Goal: Complete application form

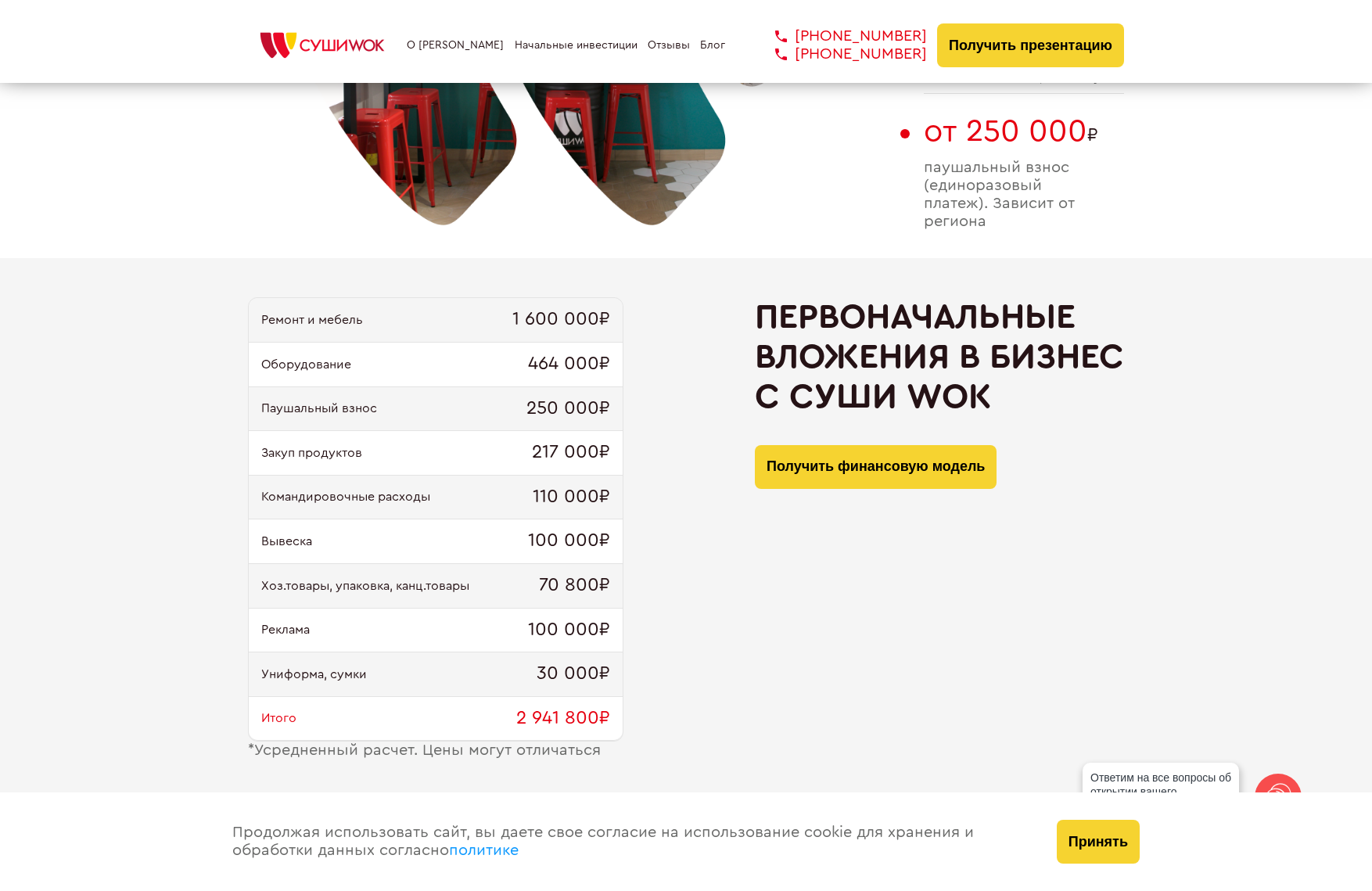
scroll to position [1565, 0]
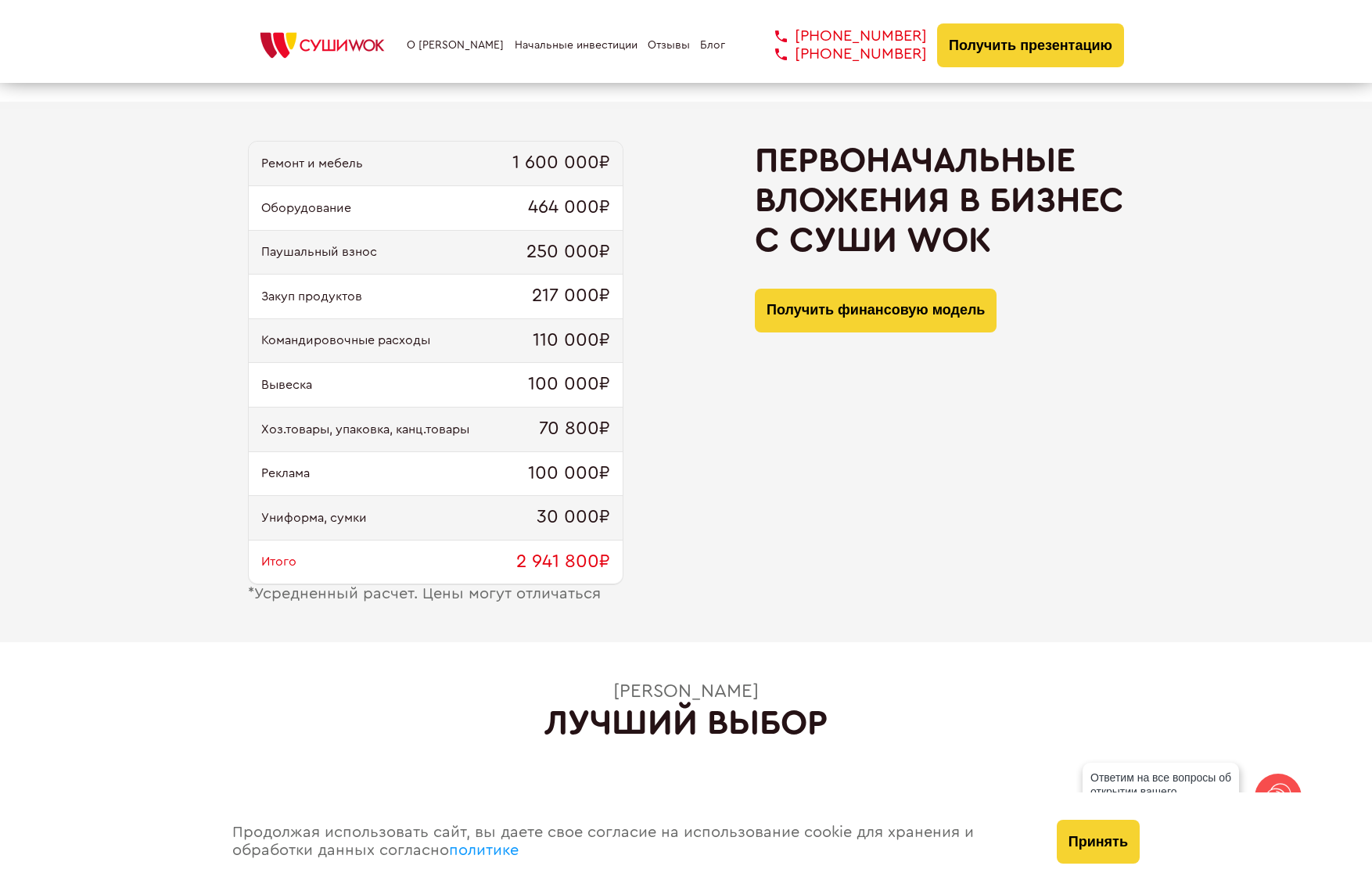
click at [803, 309] on button "Получить финансовую модель" at bounding box center [876, 310] width 242 height 44
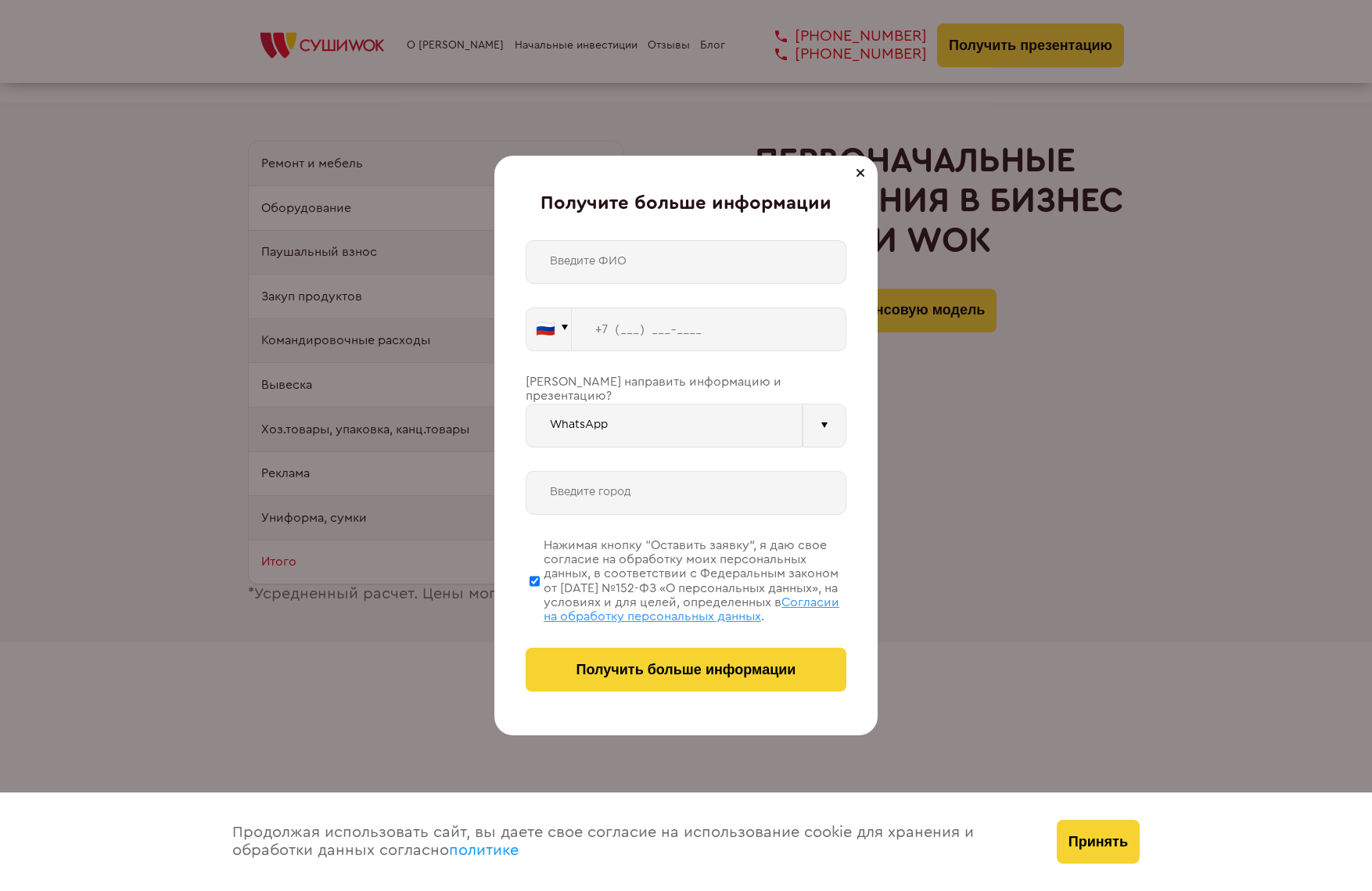
click at [616, 267] on input "text" at bounding box center [686, 262] width 321 height 44
type input "[PERSON_NAME]"
click at [607, 327] on input "tel" at bounding box center [709, 330] width 274 height 44
type input "[PHONE_NUMBER]"
click at [658, 477] on input "text" at bounding box center [686, 493] width 321 height 44
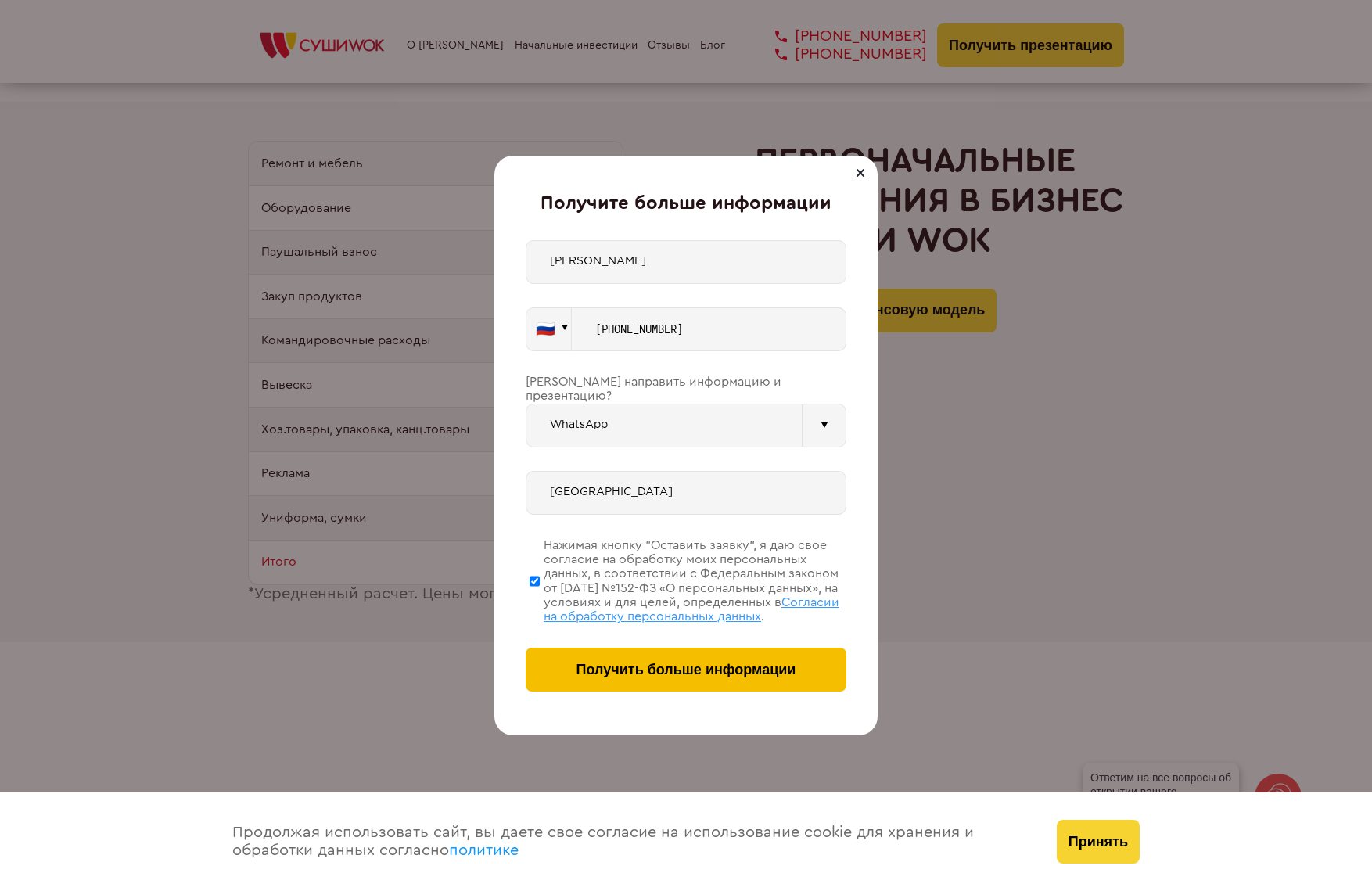
type input "[GEOGRAPHIC_DATA]"
click at [668, 672] on span "Получить больше информации" at bounding box center [687, 670] width 220 height 17
click at [720, 668] on span "Получить больше информации" at bounding box center [687, 670] width 220 height 17
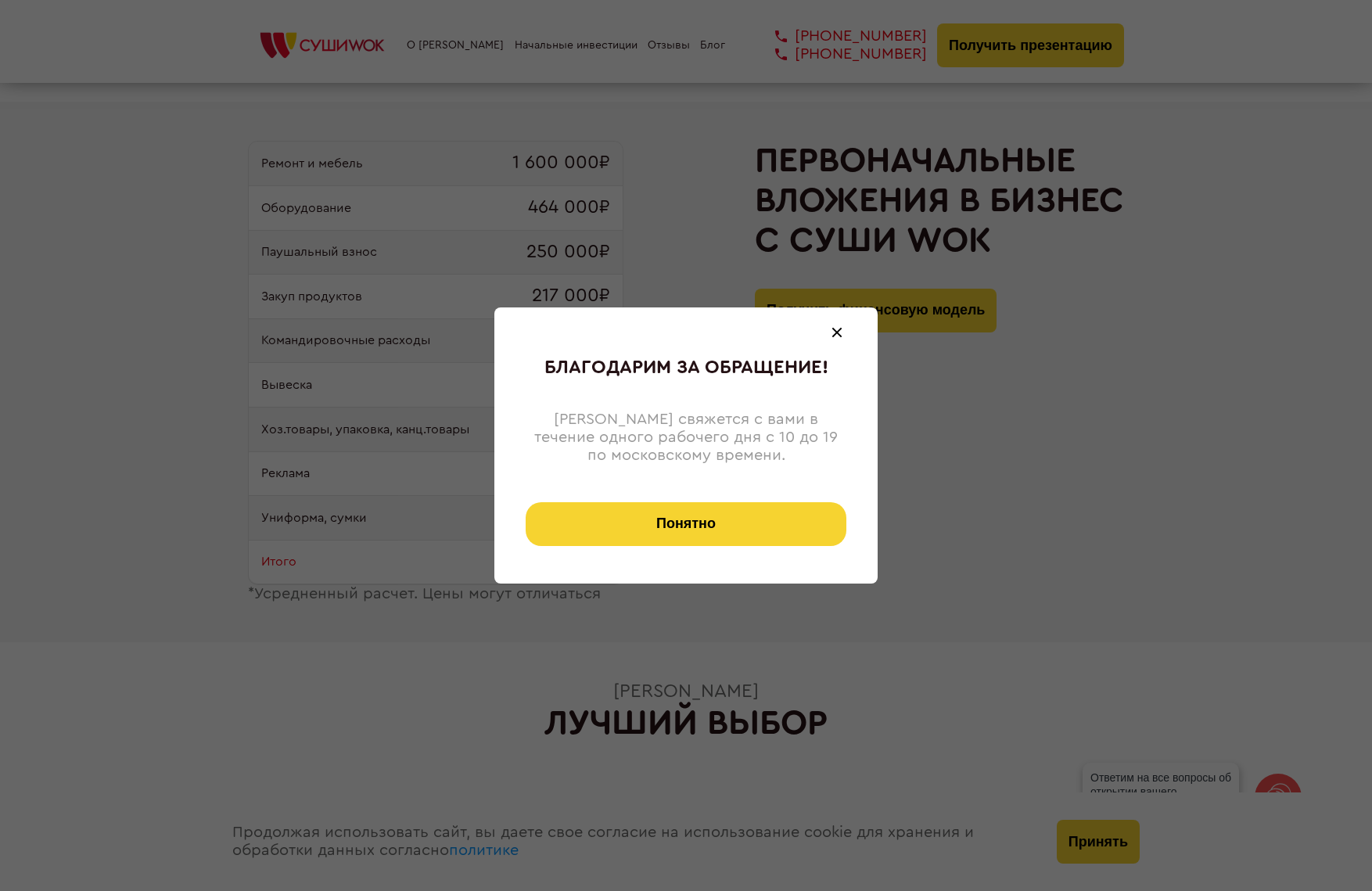
click at [723, 512] on button "Понятно" at bounding box center [686, 524] width 321 height 44
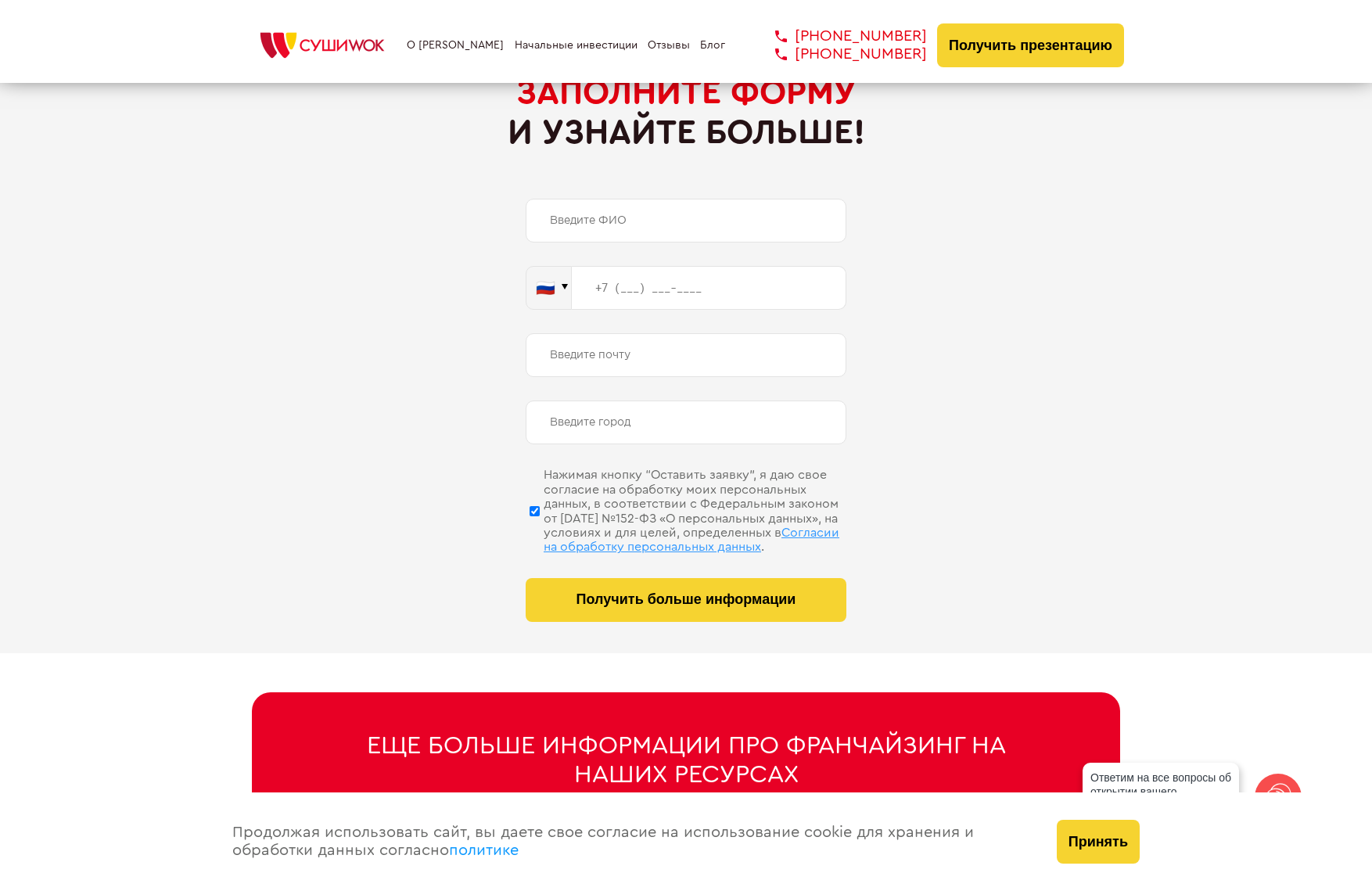
scroll to position [7758, 0]
